Goal: Transaction & Acquisition: Purchase product/service

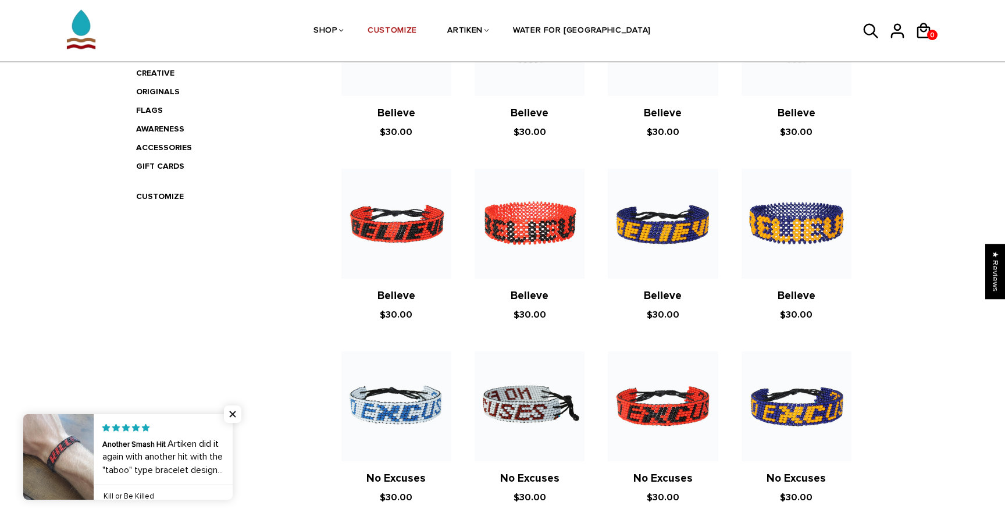
scroll to position [338, 0]
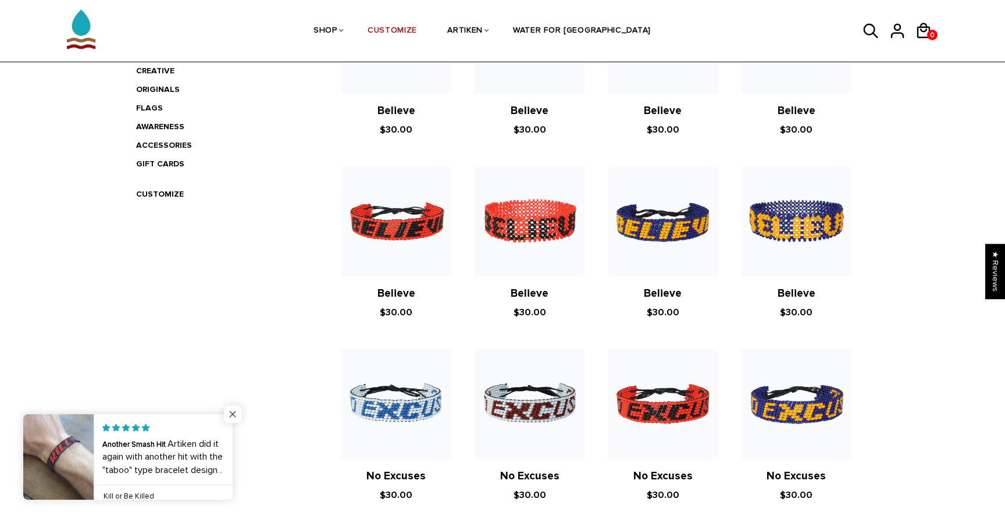
click at [231, 412] on span "Close popup widget" at bounding box center [232, 413] width 17 height 17
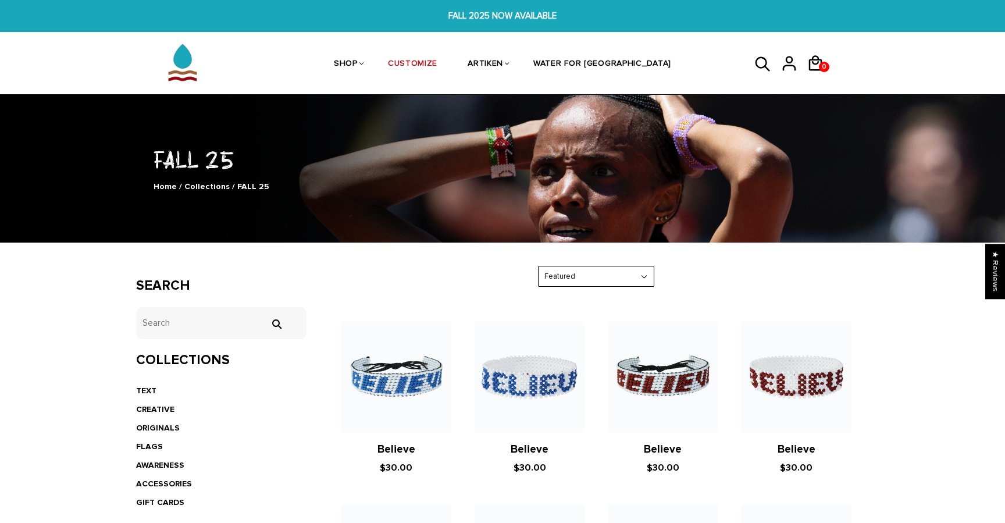
scroll to position [0, 0]
click at [172, 185] on link "Home" at bounding box center [165, 186] width 23 height 10
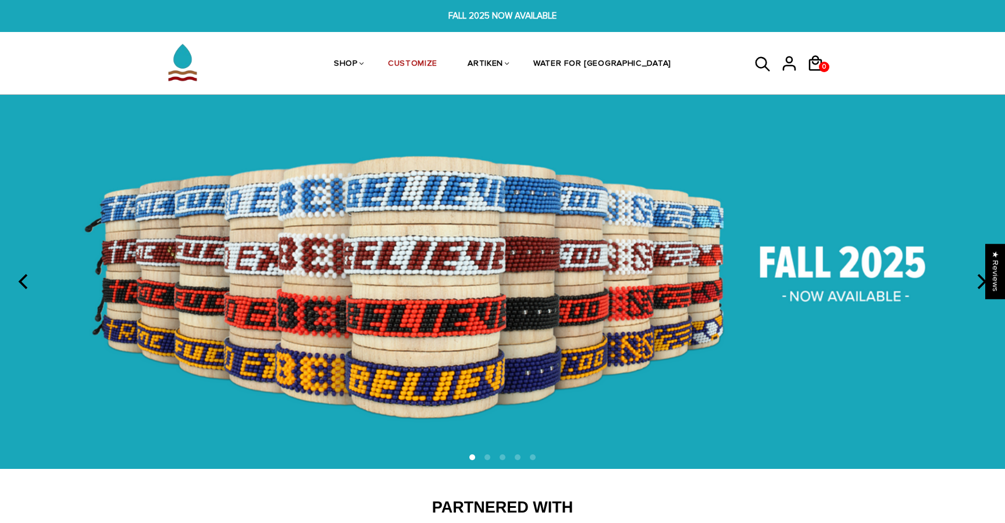
click at [977, 281] on icon "next" at bounding box center [980, 281] width 15 height 15
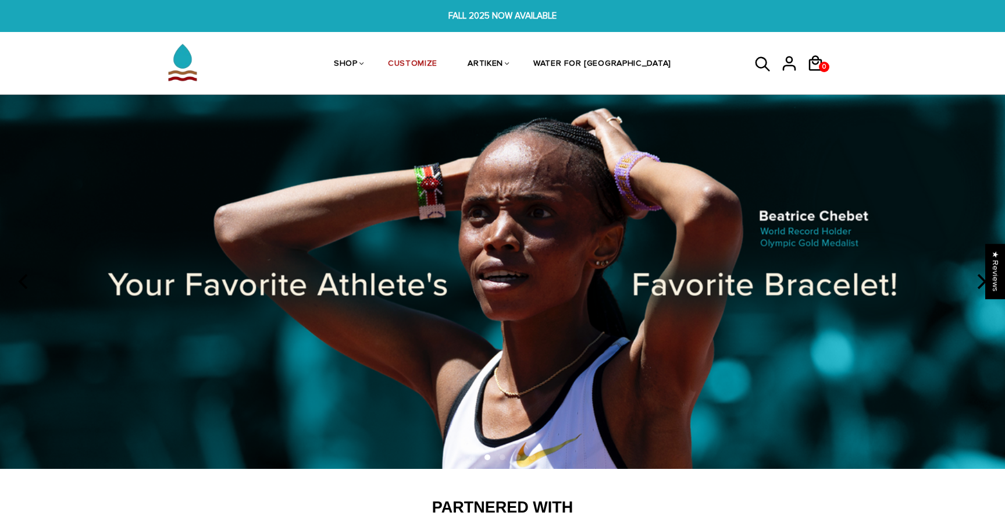
click at [975, 281] on icon "next" at bounding box center [980, 281] width 15 height 15
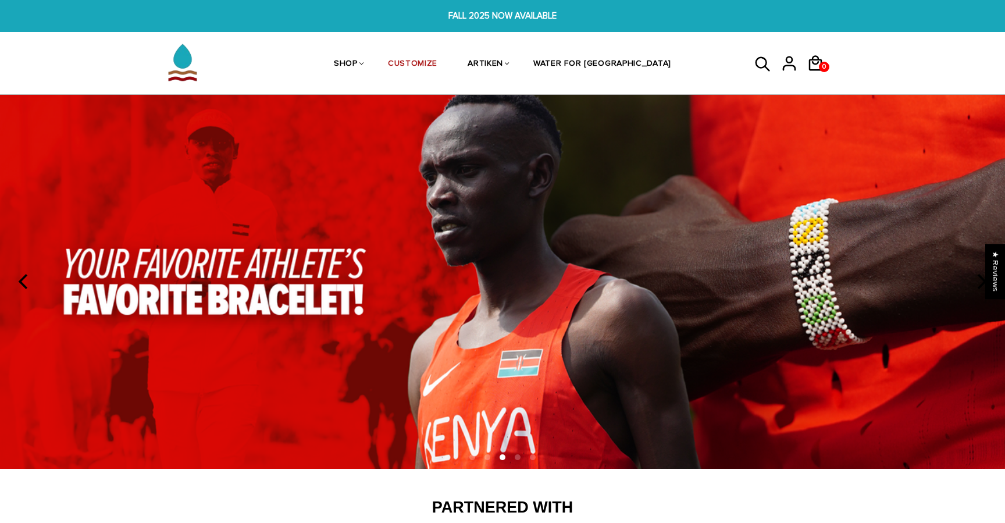
click at [975, 281] on icon "next" at bounding box center [980, 281] width 15 height 15
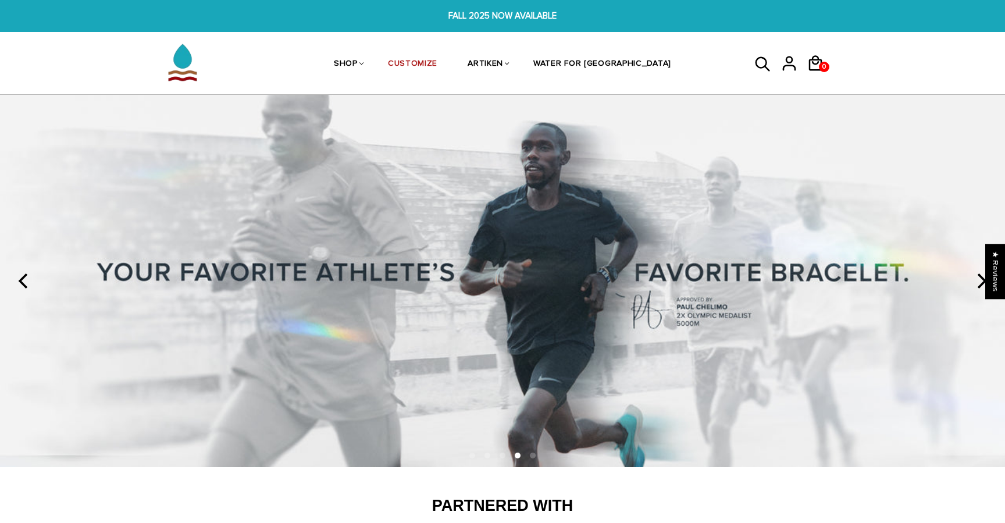
click at [975, 281] on icon "next" at bounding box center [980, 280] width 15 height 15
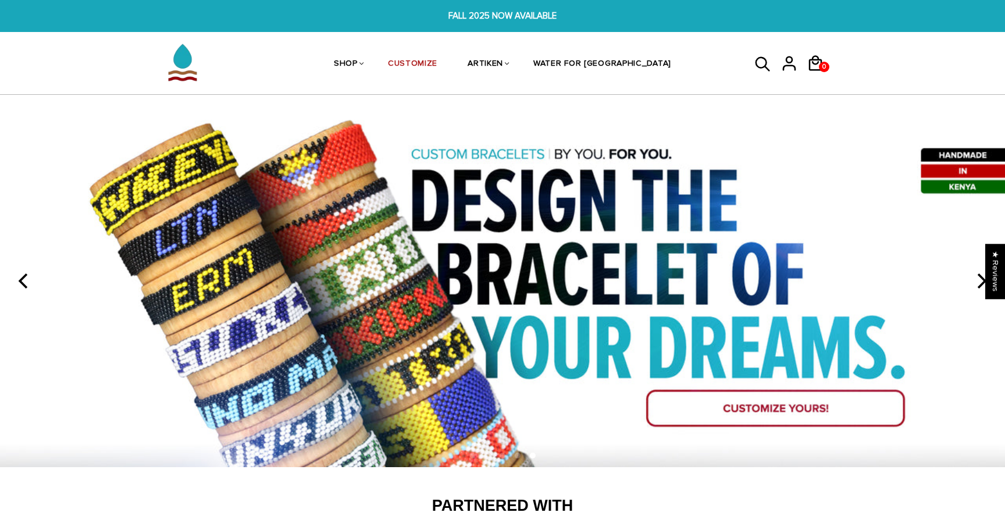
click at [724, 409] on img at bounding box center [502, 281] width 1005 height 372
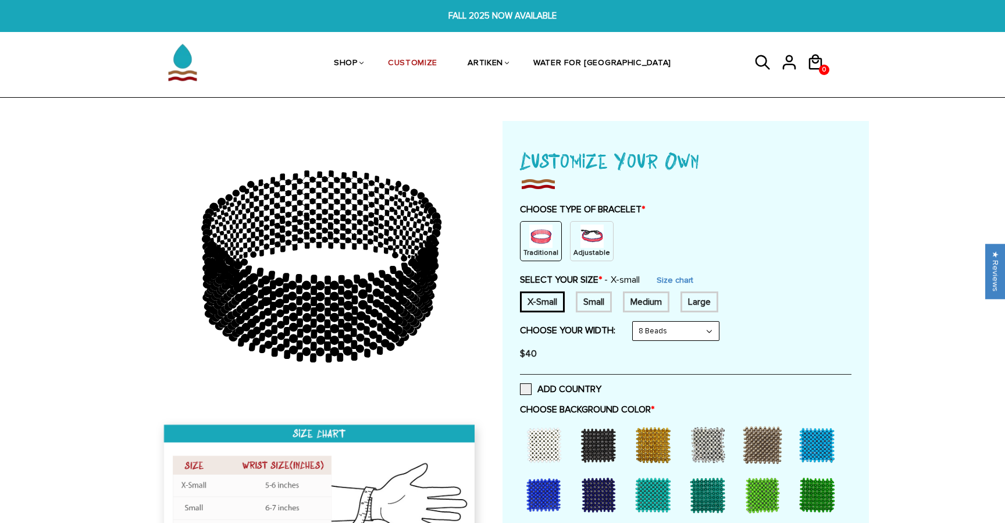
click at [589, 233] on img at bounding box center [591, 235] width 23 height 23
